Goal: Information Seeking & Learning: Learn about a topic

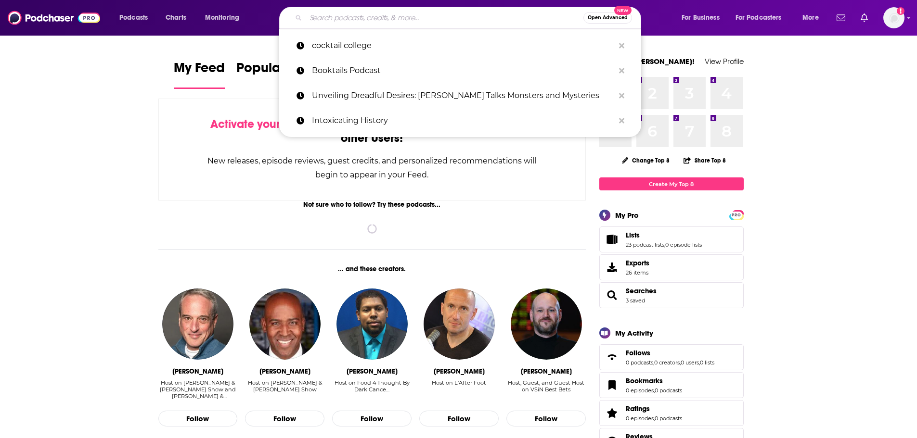
click at [400, 14] on input "Search podcasts, credits, & more..." at bounding box center [445, 17] width 278 height 15
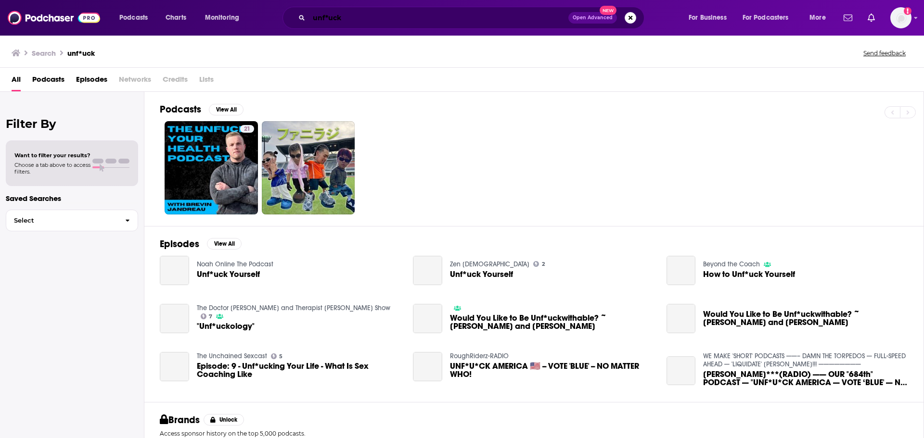
click at [334, 16] on input "unf*uck" at bounding box center [438, 17] width 259 height 15
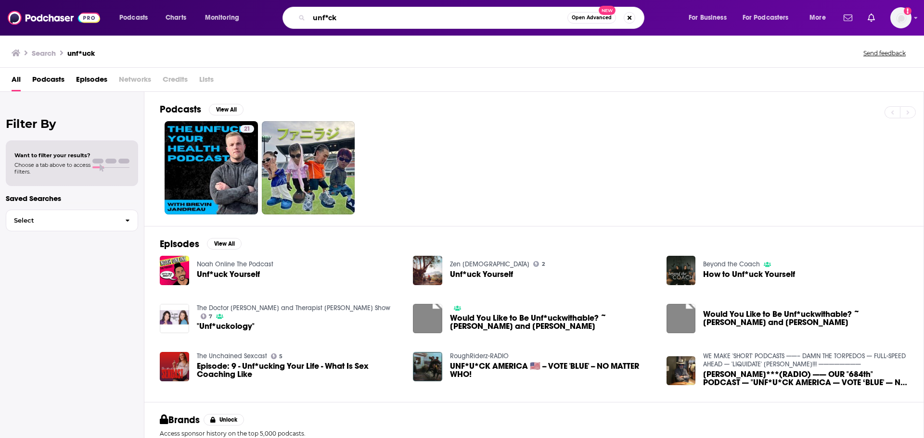
type input "unf*ck"
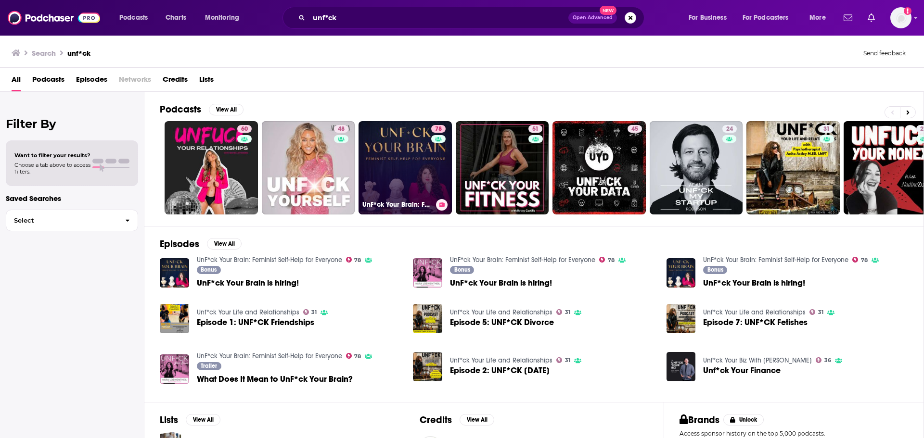
click at [425, 161] on link "78 UnF*ck Your Brain: Feminist Self-Help for Everyone" at bounding box center [404, 167] width 93 height 93
